Goal: Information Seeking & Learning: Learn about a topic

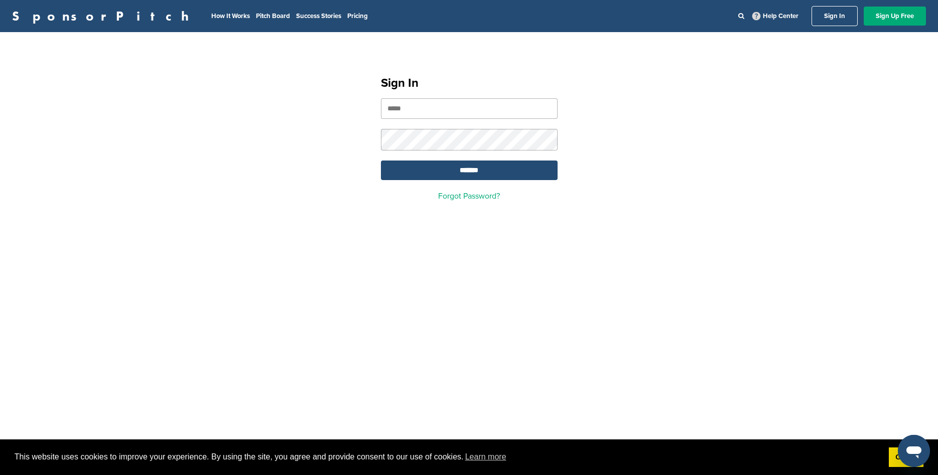
click at [461, 111] on input "email" at bounding box center [469, 108] width 177 height 21
type input "**********"
click at [454, 174] on input "*******" at bounding box center [469, 171] width 177 height 20
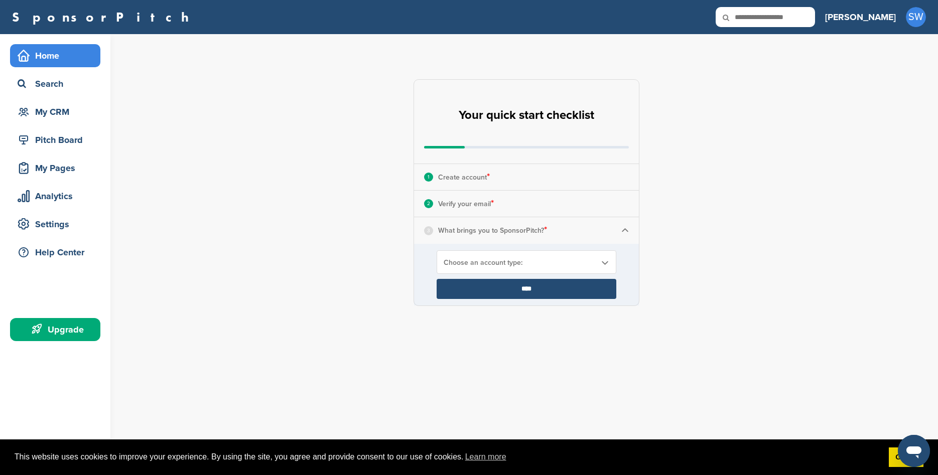
click at [494, 258] on div "Choose an account type:" at bounding box center [527, 262] width 180 height 24
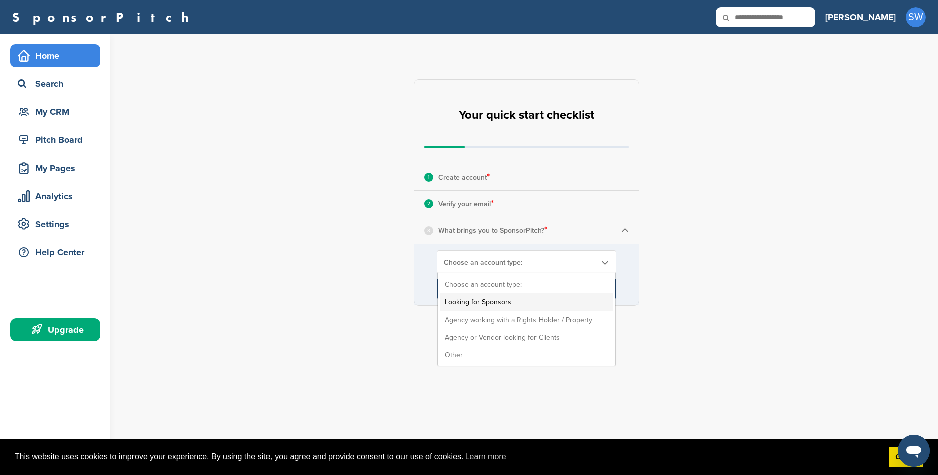
click at [522, 299] on li "Looking for Sponsors" at bounding box center [527, 303] width 174 height 18
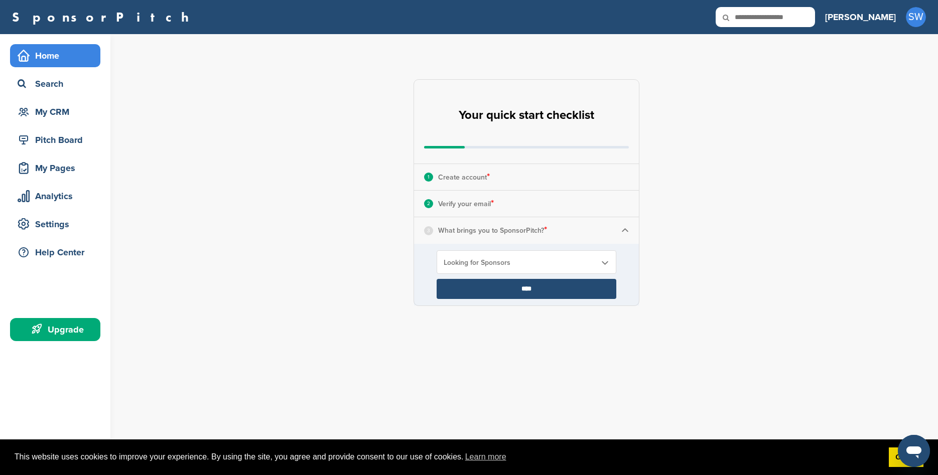
click at [512, 287] on input "****" at bounding box center [527, 289] width 180 height 20
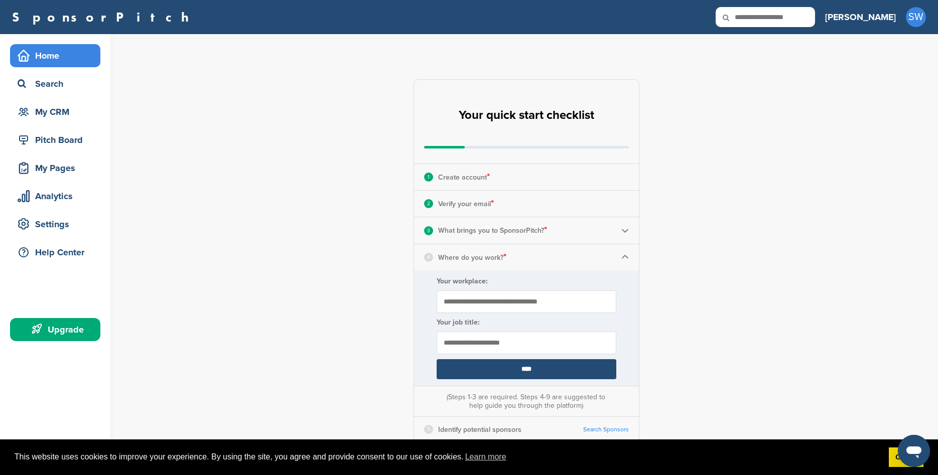
click at [537, 287] on div "**********" at bounding box center [527, 369] width 226 height 581
click at [502, 303] on input "Your workplace:" at bounding box center [527, 302] width 180 height 23
type input "**********"
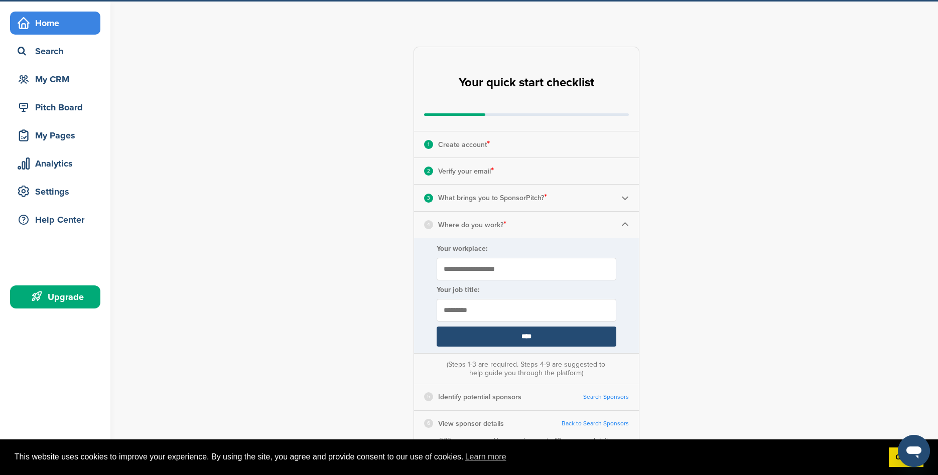
scroll to position [51, 0]
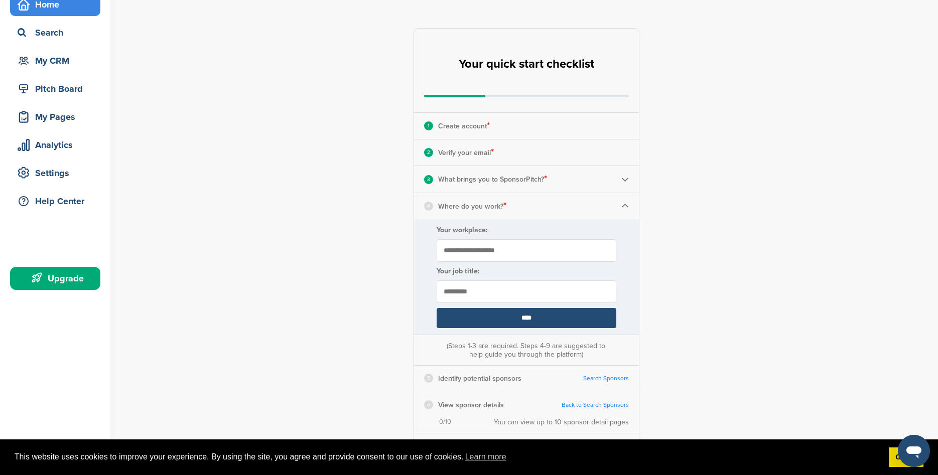
type input "*********"
click at [519, 320] on input "****" at bounding box center [527, 318] width 180 height 20
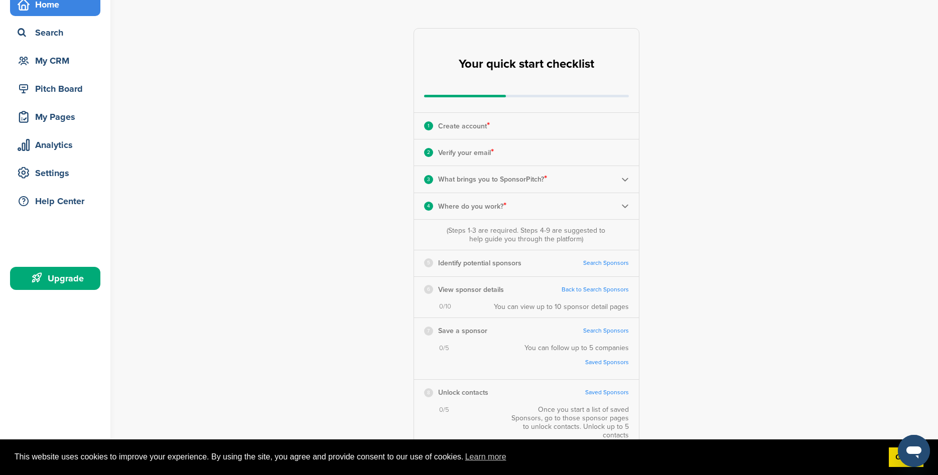
click at [601, 261] on link "Search Sponsors" at bounding box center [606, 263] width 46 height 8
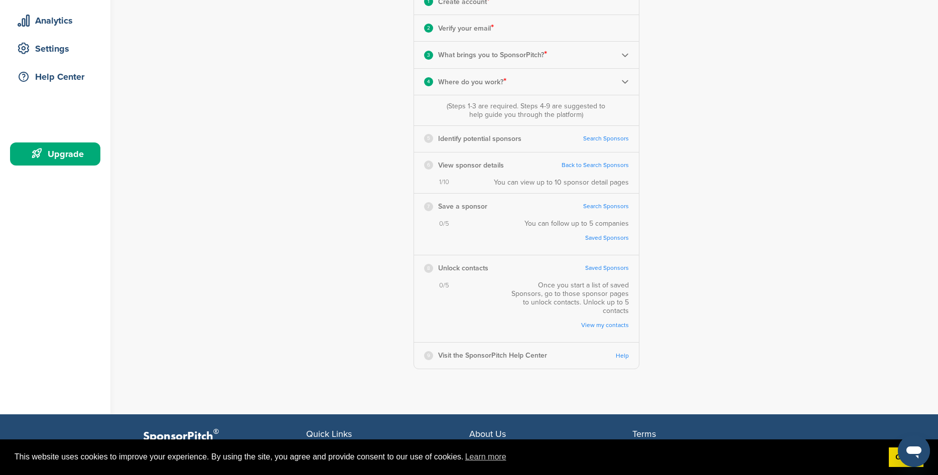
scroll to position [185, 0]
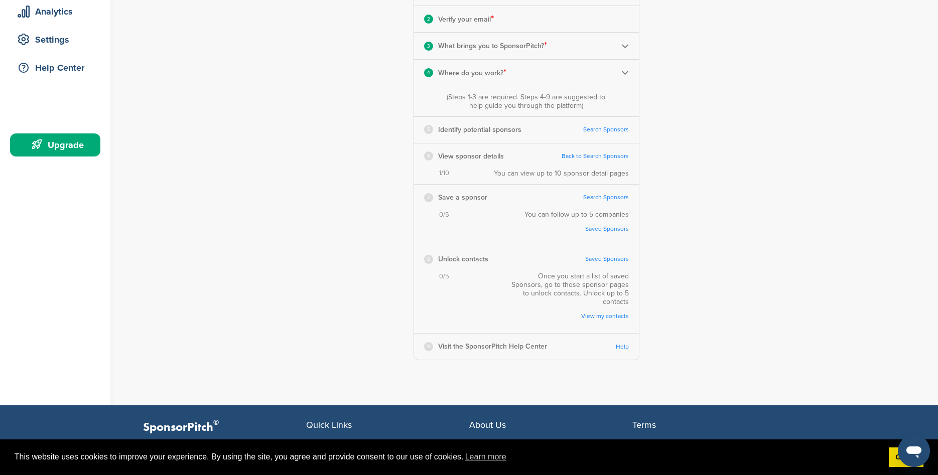
click at [622, 343] on link "Help" at bounding box center [622, 347] width 13 height 8
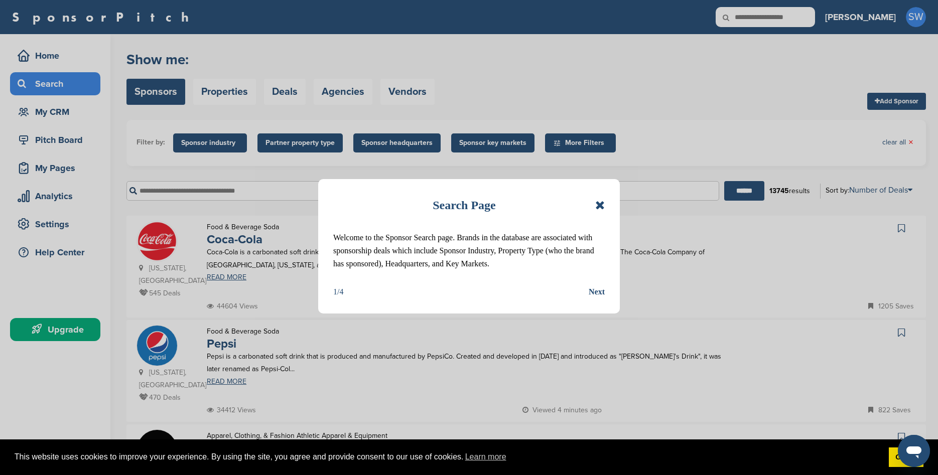
click at [593, 290] on div "Next" at bounding box center [597, 292] width 16 height 13
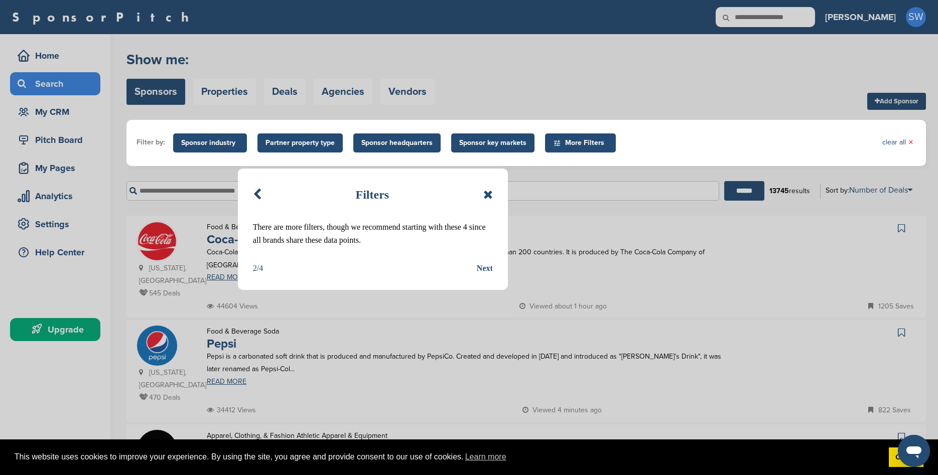
click at [484, 265] on div "Next" at bounding box center [485, 268] width 16 height 13
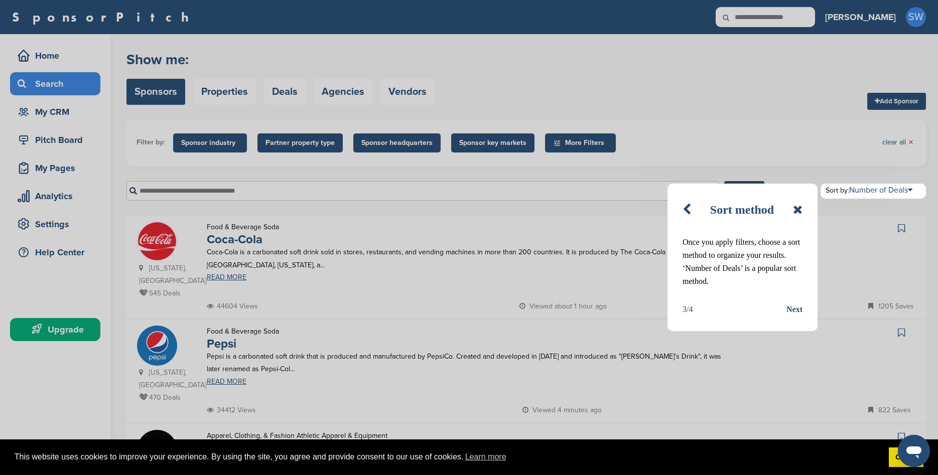
click at [794, 311] on div "Next" at bounding box center [794, 309] width 16 height 13
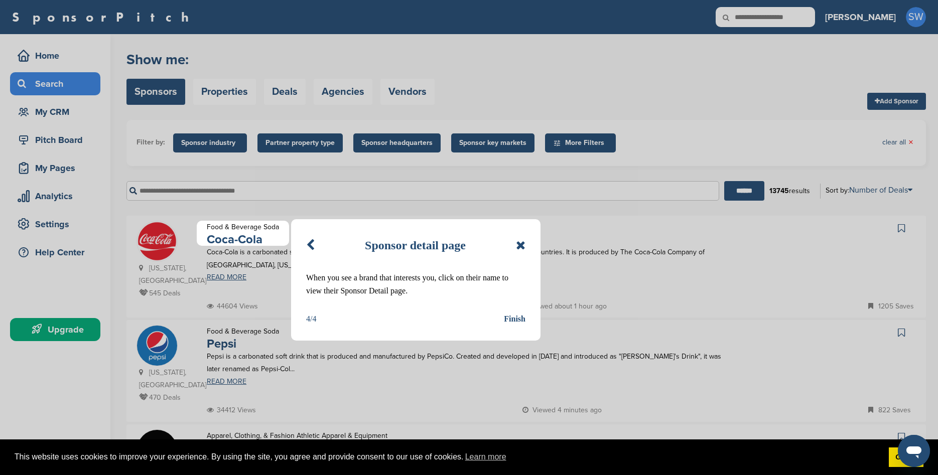
click at [520, 241] on icon at bounding box center [521, 245] width 10 height 12
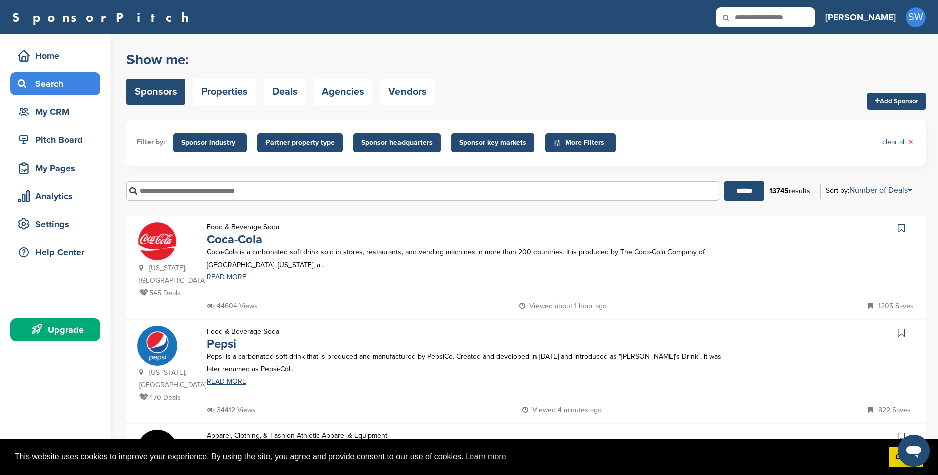
click at [218, 191] on input "text" at bounding box center [422, 191] width 593 height 20
type input "**********"
click at [724, 181] on input "******" at bounding box center [744, 191] width 40 height 20
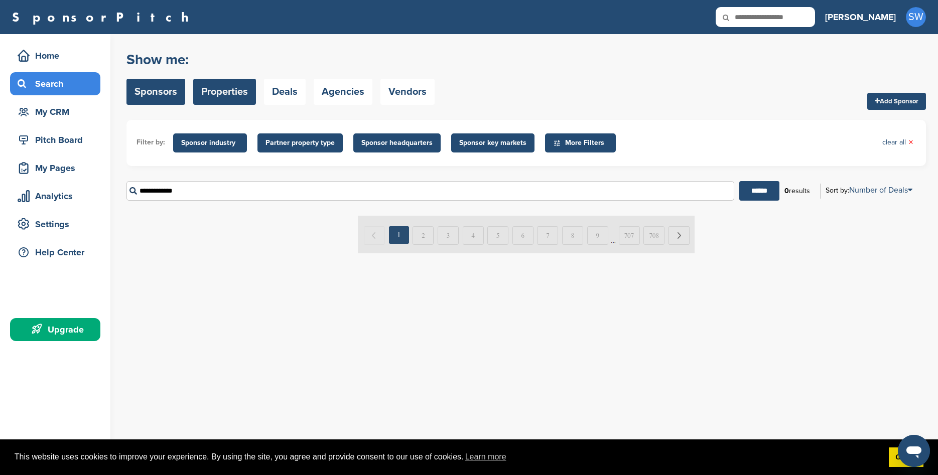
click at [237, 88] on link "Properties" at bounding box center [224, 92] width 63 height 26
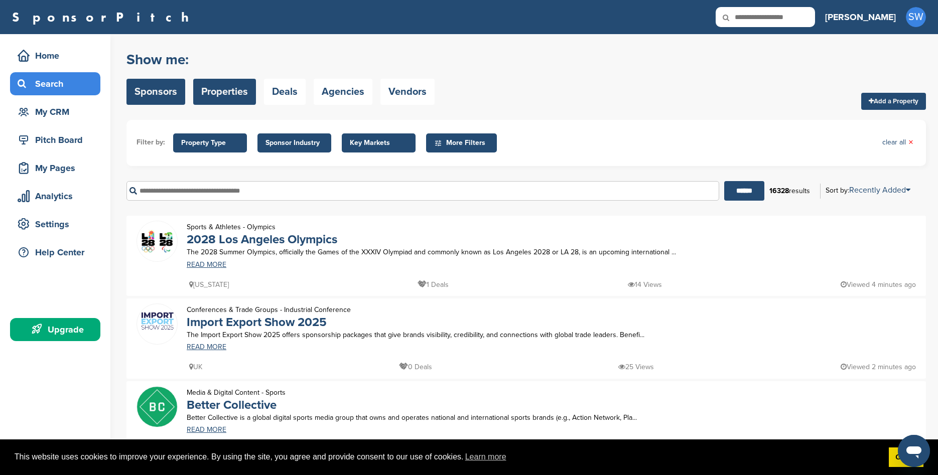
click at [151, 88] on link "Sponsors" at bounding box center [155, 92] width 59 height 26
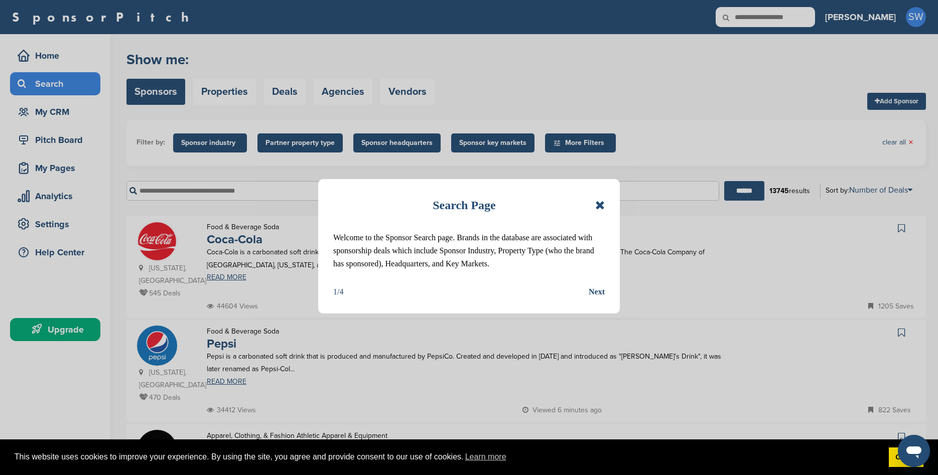
click at [604, 204] on icon at bounding box center [600, 205] width 10 height 12
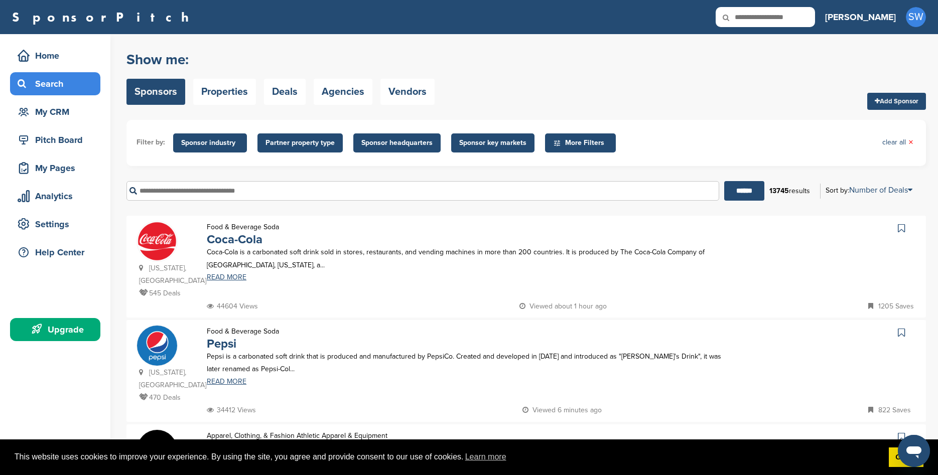
click at [582, 142] on span "More Filters" at bounding box center [582, 143] width 58 height 11
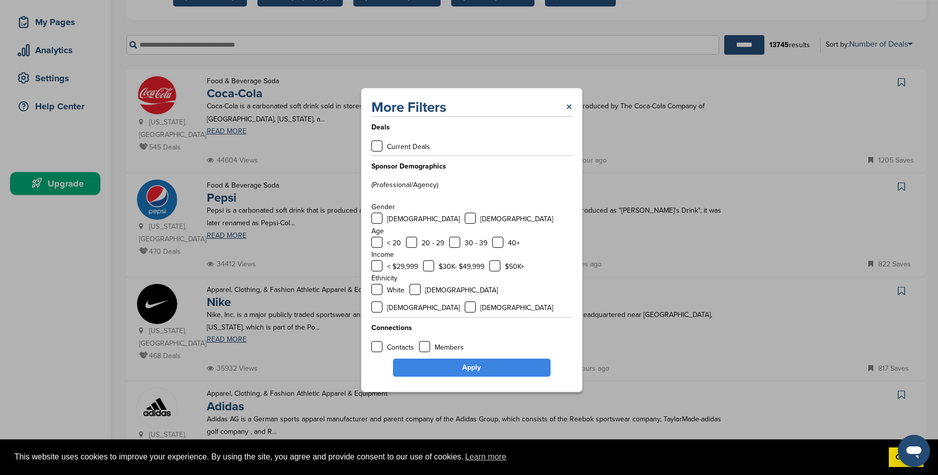
scroll to position [154, 0]
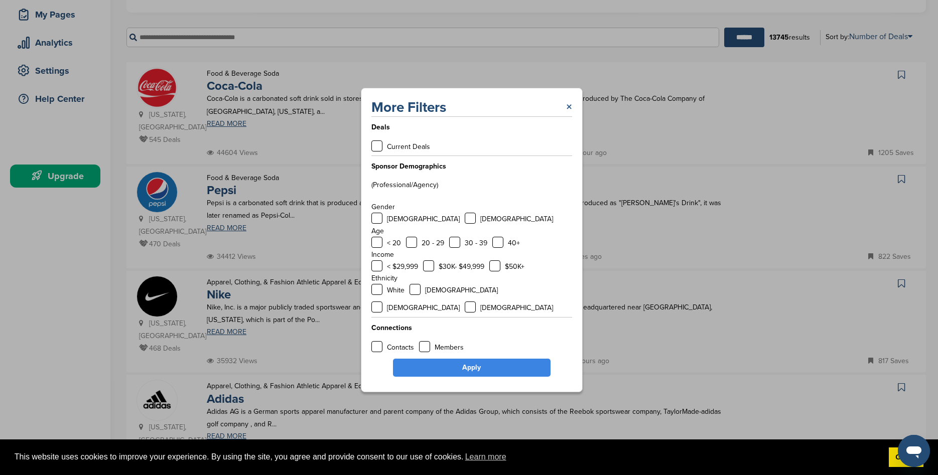
click at [567, 116] on link "×" at bounding box center [569, 107] width 6 height 18
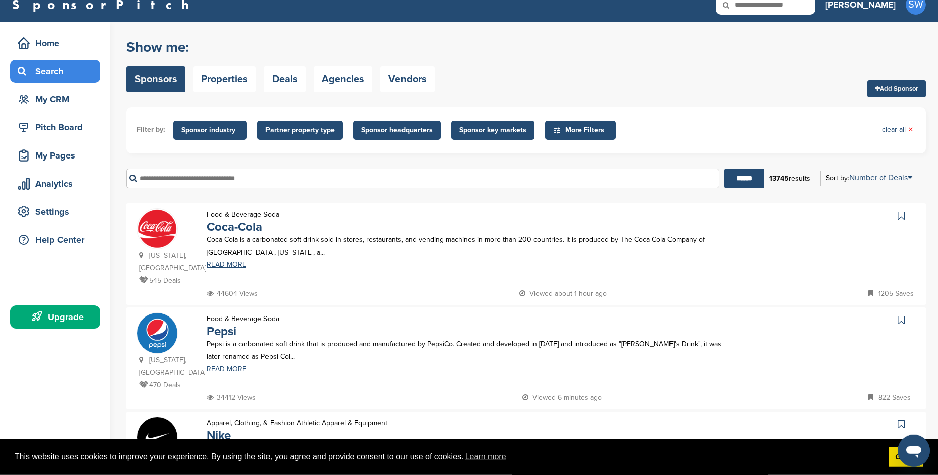
scroll to position [0, 0]
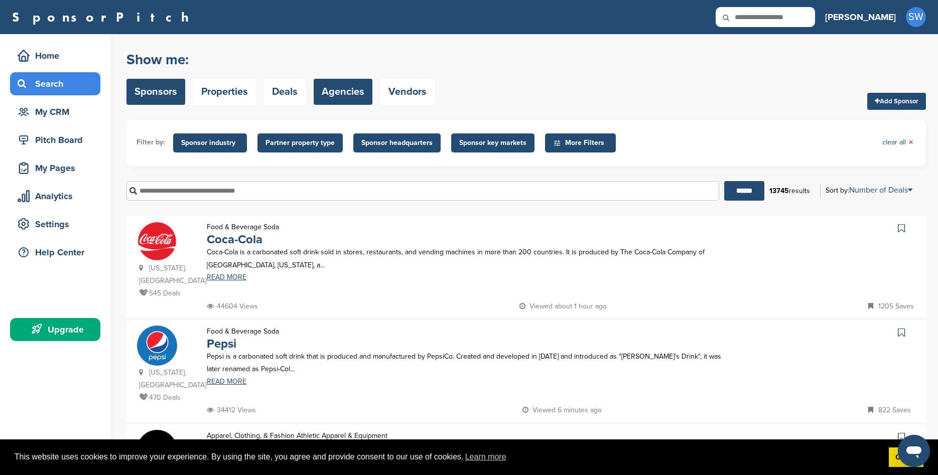
click at [342, 94] on link "Agencies" at bounding box center [343, 92] width 59 height 26
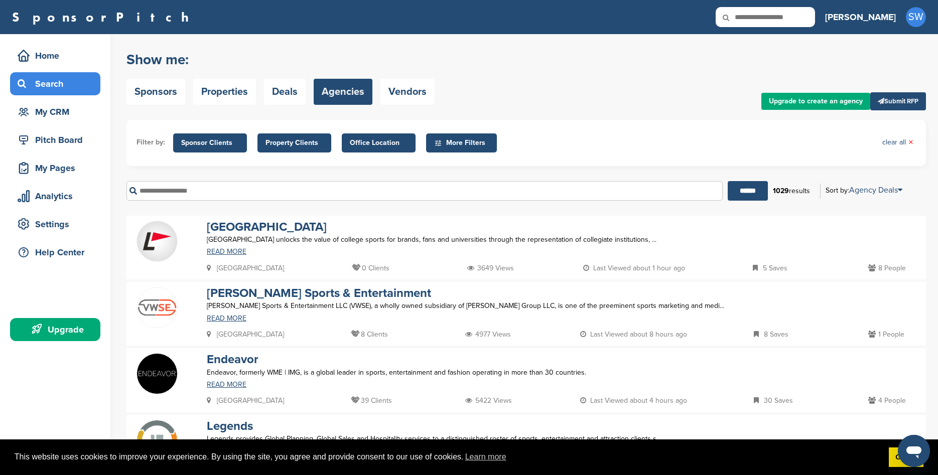
click at [368, 140] on span "Office Location" at bounding box center [379, 143] width 58 height 11
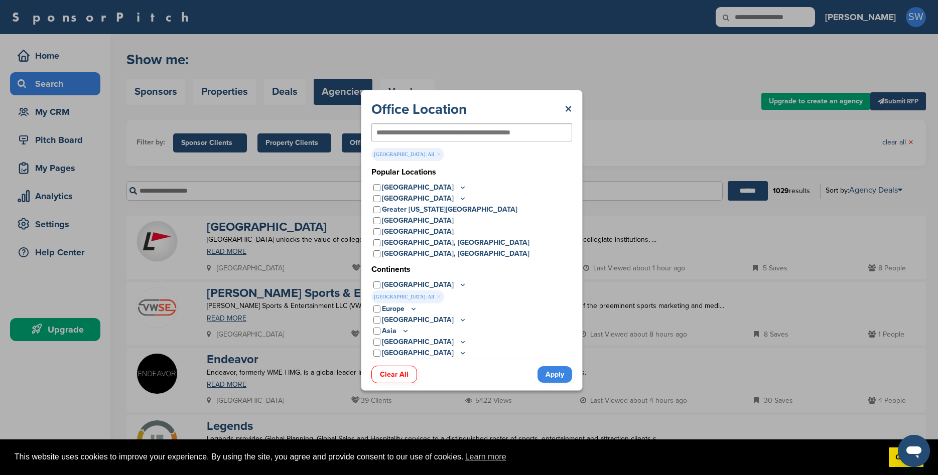
click at [459, 186] on icon at bounding box center [463, 187] width 8 height 9
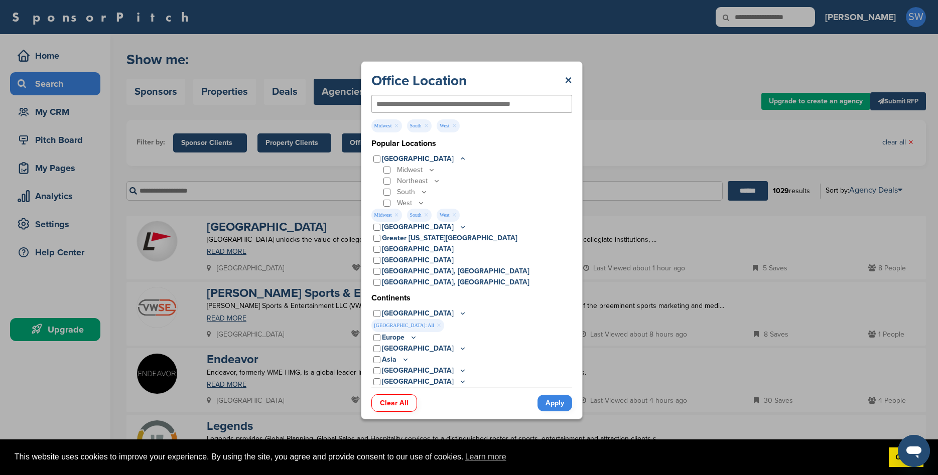
click at [387, 186] on div "Northeast" at bounding box center [476, 181] width 191 height 11
click at [550, 401] on link "Apply" at bounding box center [555, 403] width 35 height 17
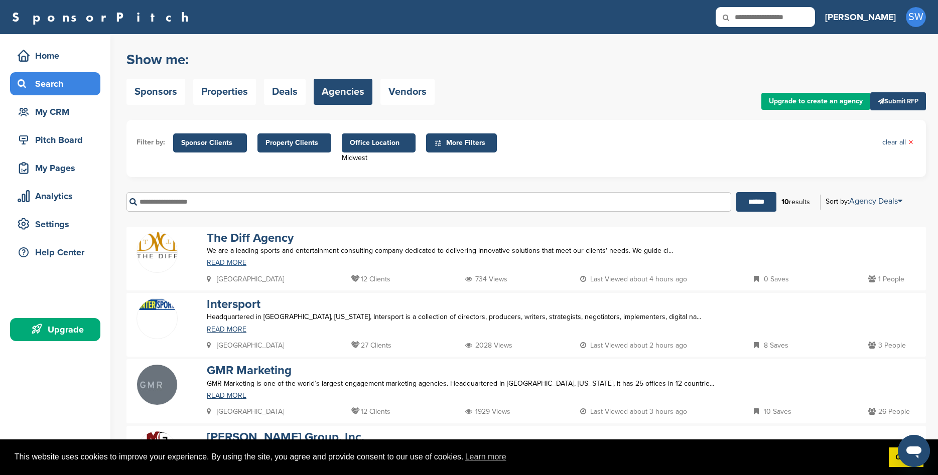
click at [228, 266] on link "READ MORE" at bounding box center [466, 262] width 519 height 7
click at [144, 91] on link "Sponsors" at bounding box center [155, 92] width 59 height 26
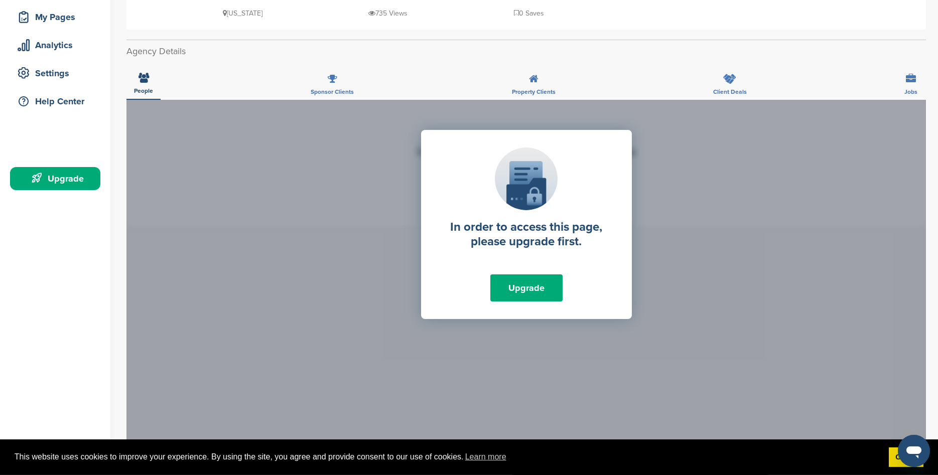
scroll to position [154, 0]
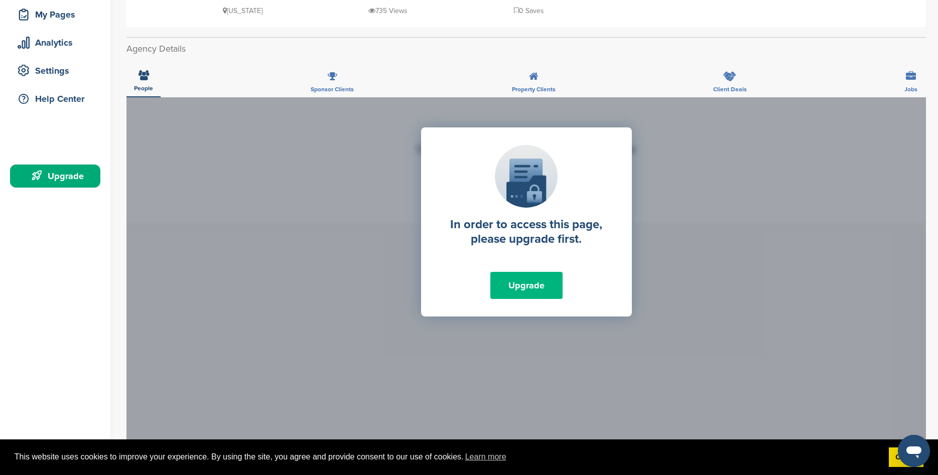
click at [537, 286] on link "Upgrade" at bounding box center [526, 285] width 72 height 27
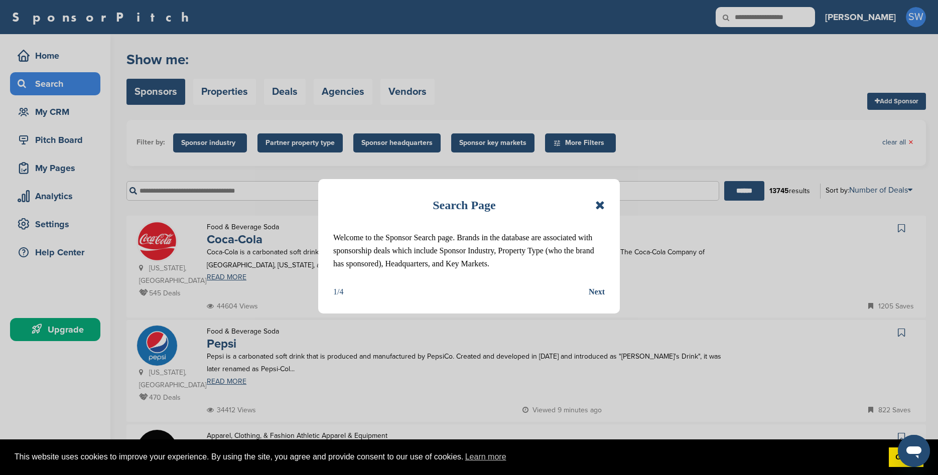
click at [606, 206] on div "Search Page Welcome to the Sponsor Search page. Brands in the database are asso…" at bounding box center [469, 246] width 302 height 135
click at [600, 204] on icon at bounding box center [600, 205] width 10 height 12
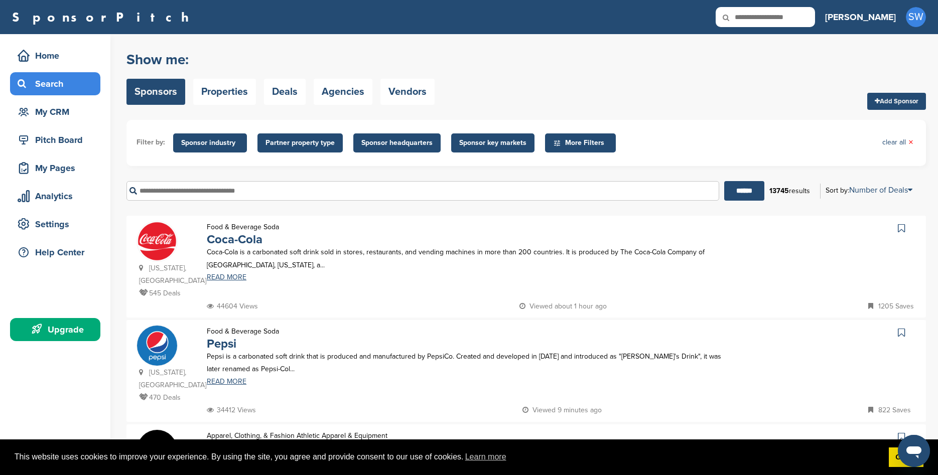
click at [483, 138] on span "Sponsor key markets" at bounding box center [492, 143] width 67 height 11
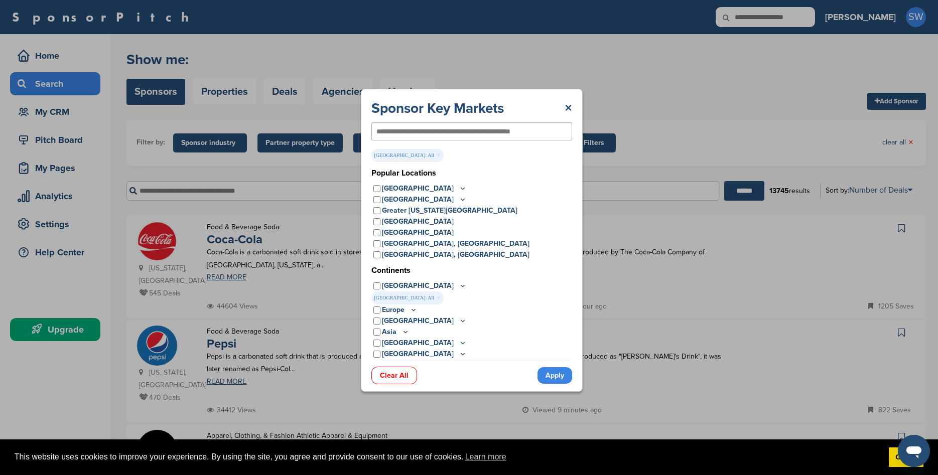
click at [459, 184] on icon at bounding box center [463, 188] width 8 height 9
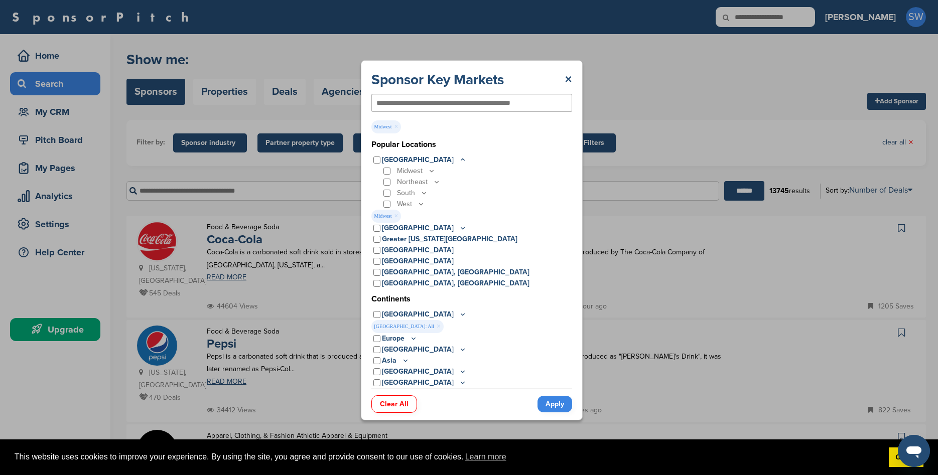
click at [552, 401] on link "Apply" at bounding box center [555, 404] width 35 height 17
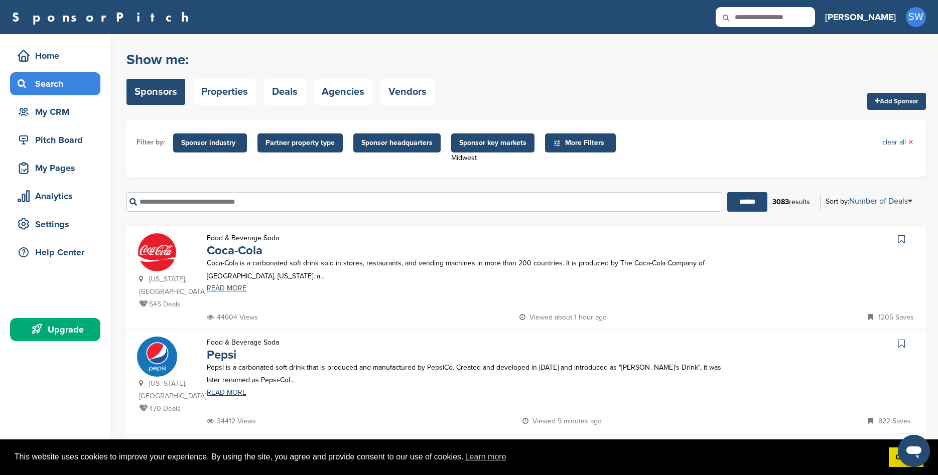
click at [185, 207] on input "text" at bounding box center [424, 202] width 596 height 20
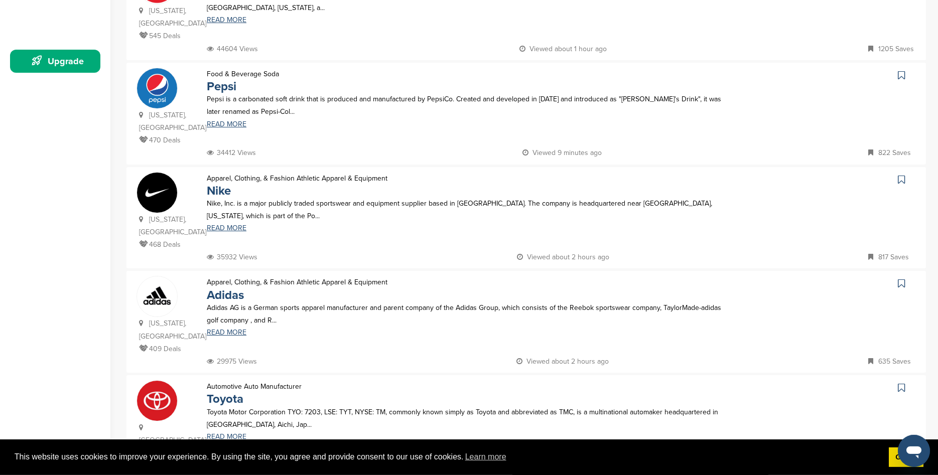
scroll to position [205, 0]
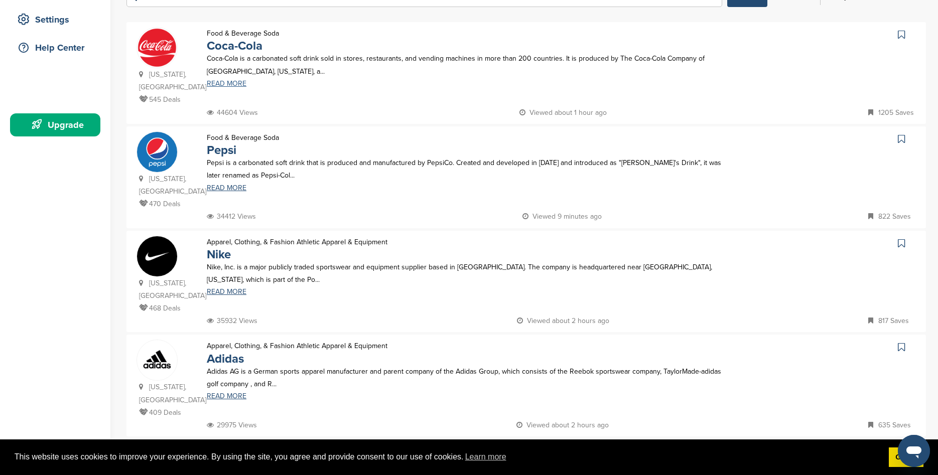
click at [226, 86] on link "READ MORE" at bounding box center [466, 83] width 519 height 7
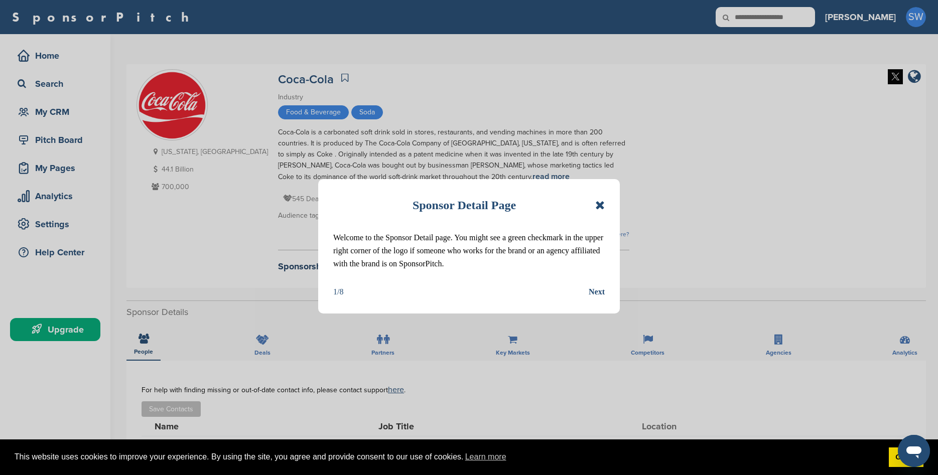
click at [598, 208] on icon at bounding box center [600, 205] width 10 height 12
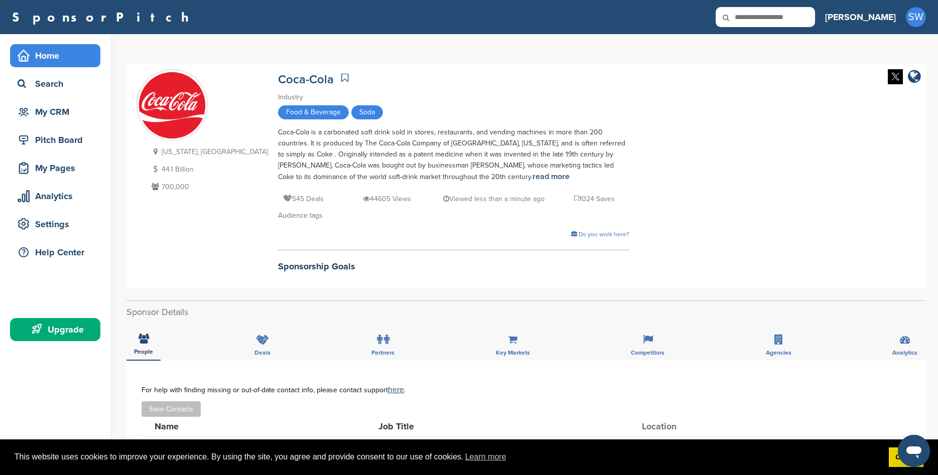
click at [65, 55] on div "Home" at bounding box center [57, 56] width 85 height 18
